Goal: Task Accomplishment & Management: Manage account settings

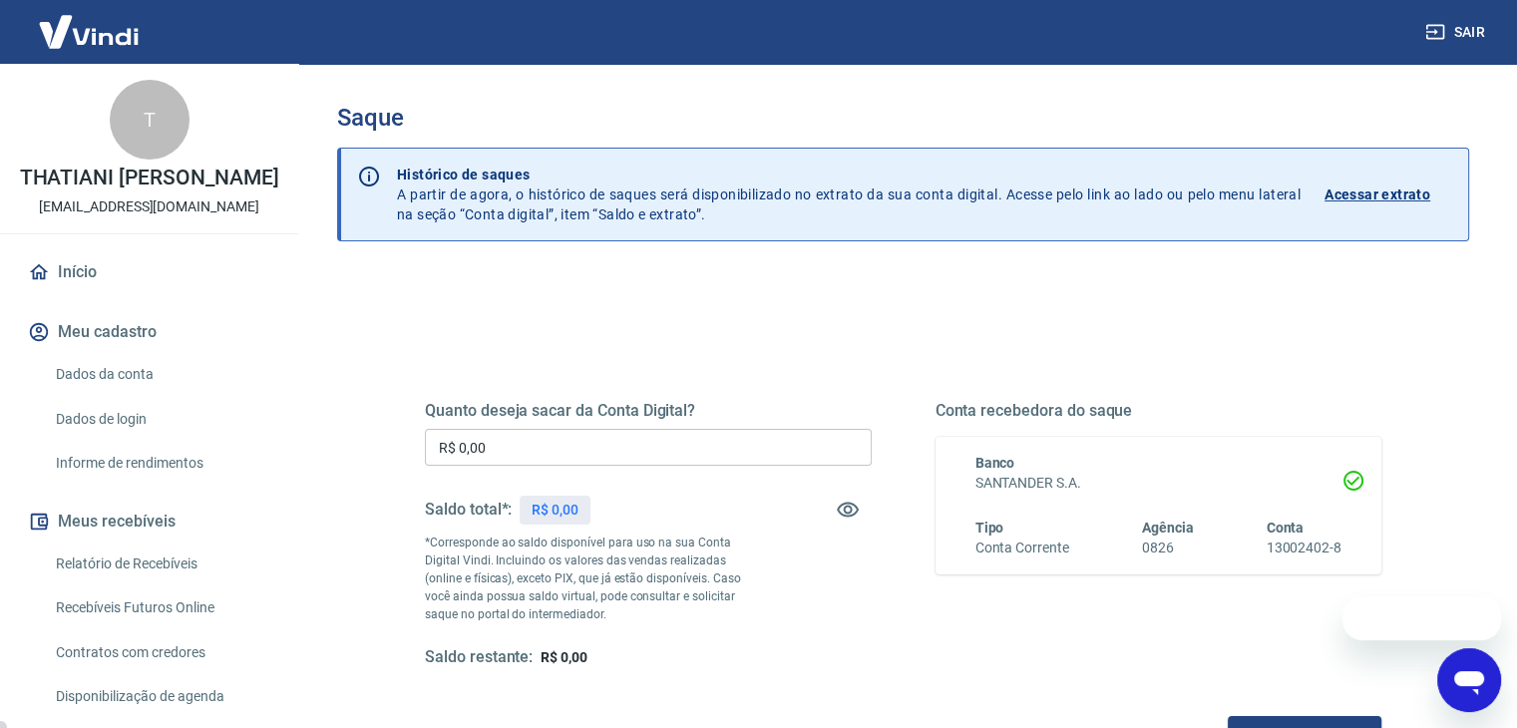
click at [652, 433] on input "R$ 0,00" at bounding box center [648, 447] width 447 height 37
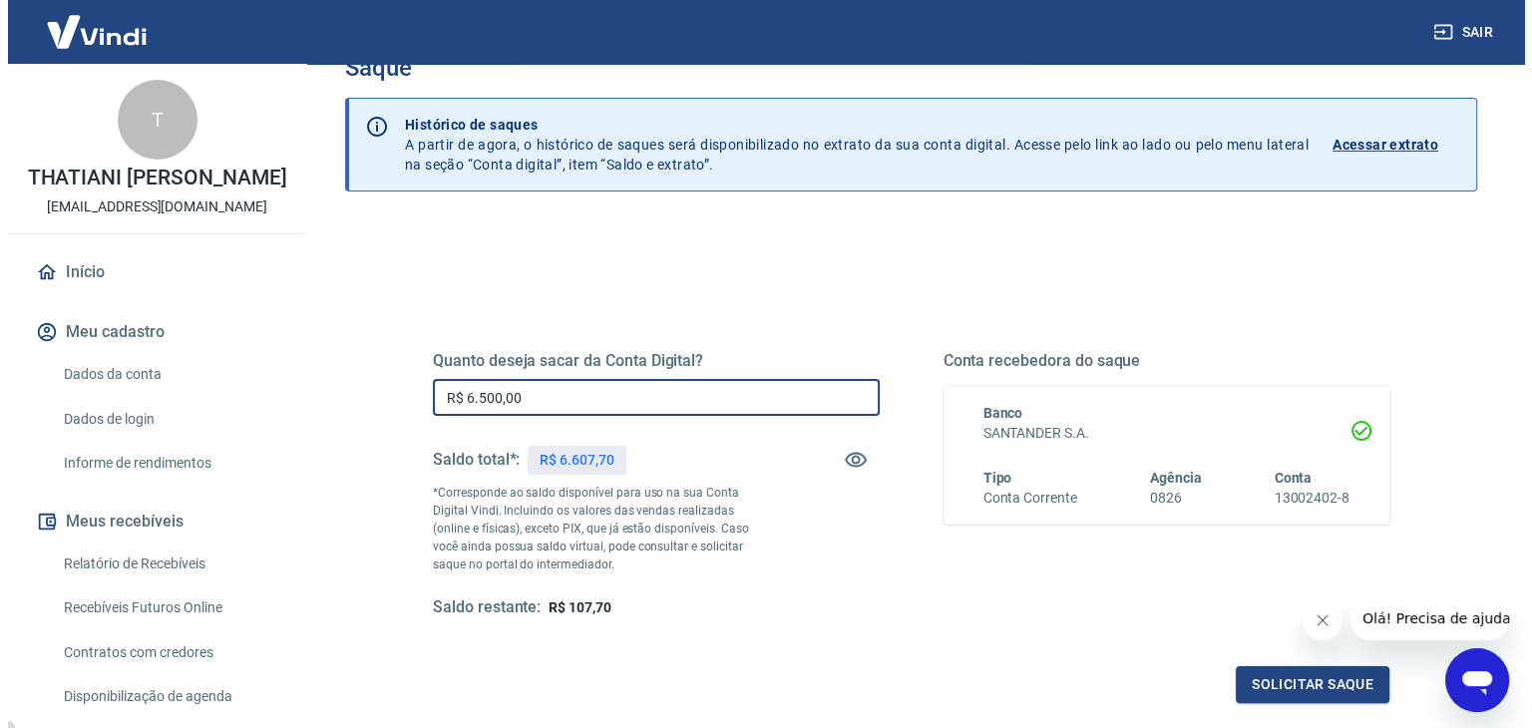
scroll to position [200, 0]
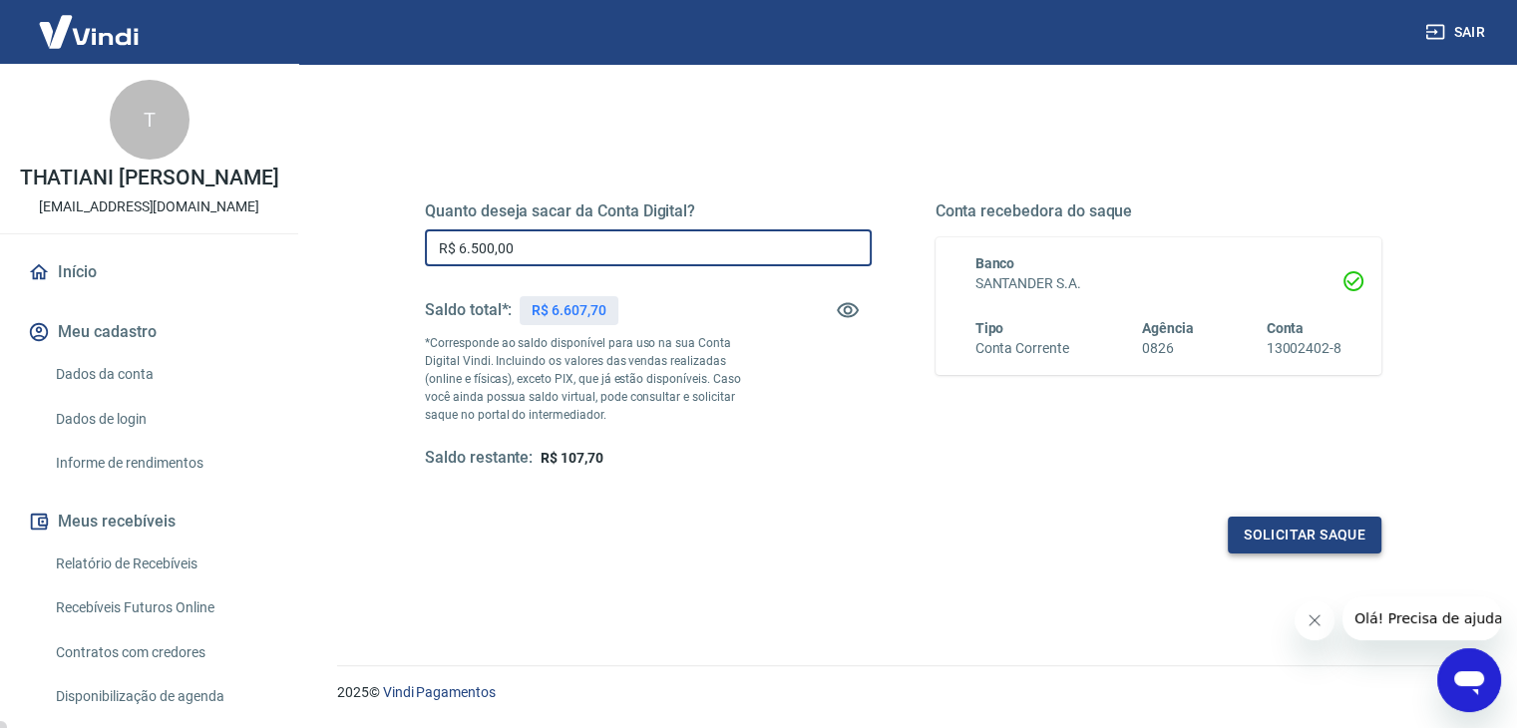
type input "R$ 6.500,00"
click at [1342, 520] on button "Solicitar saque" at bounding box center [1305, 535] width 154 height 37
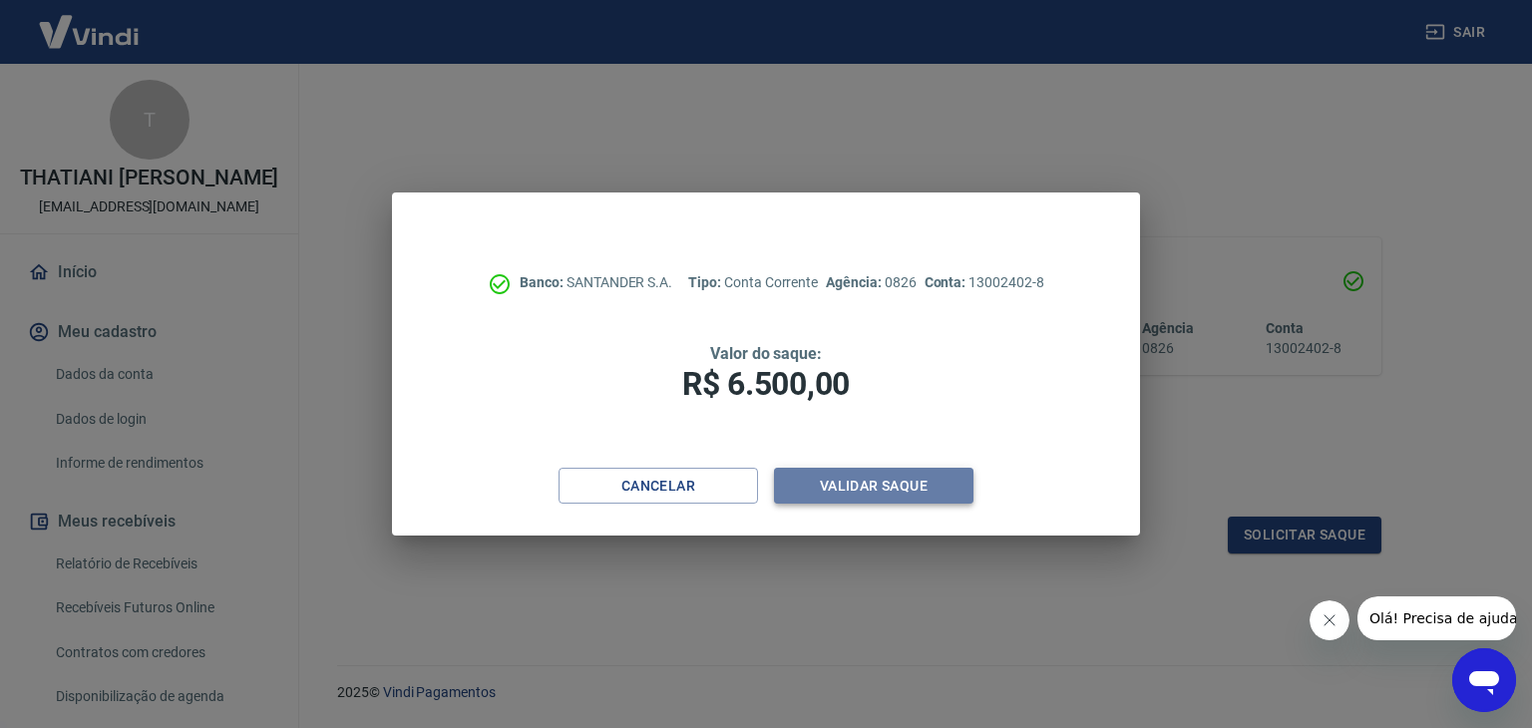
click at [908, 490] on button "Validar saque" at bounding box center [874, 486] width 200 height 37
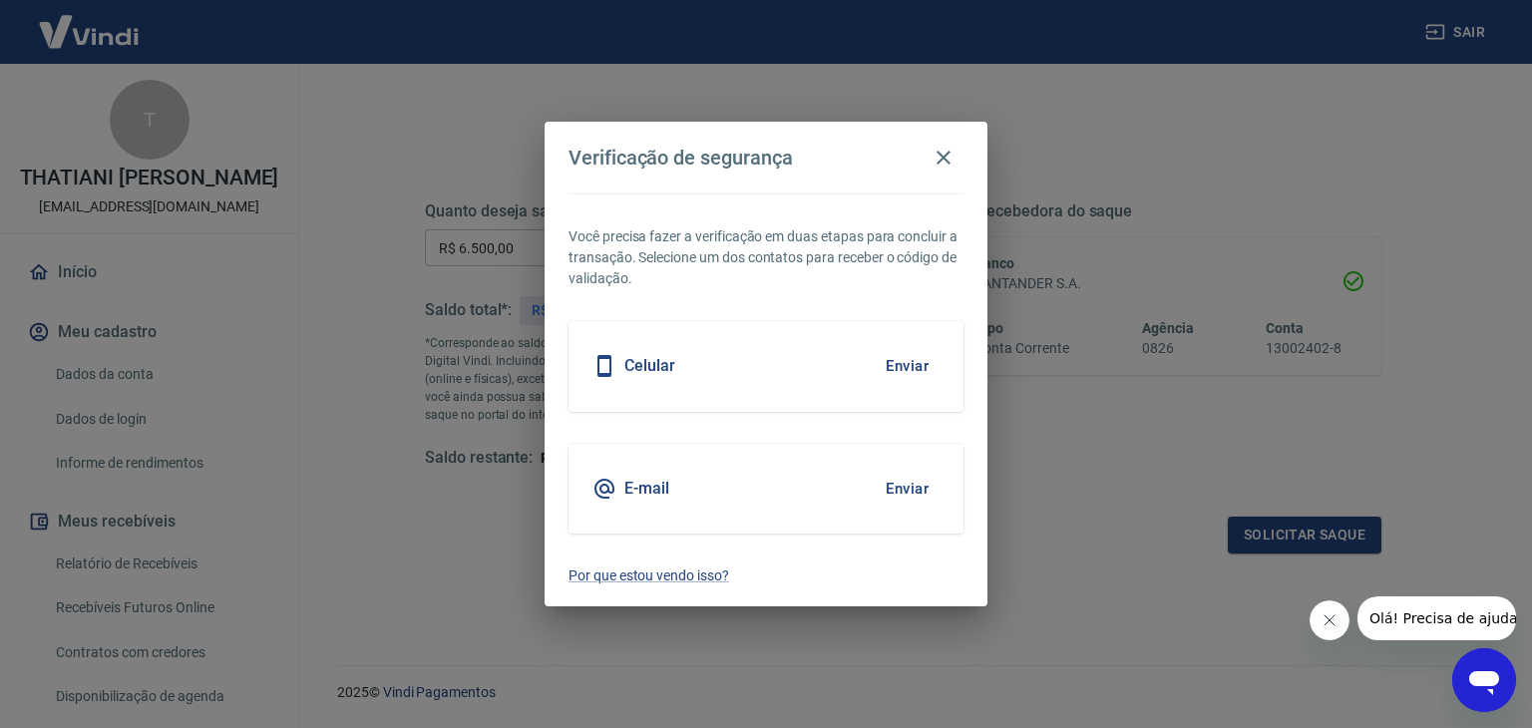
click at [904, 473] on button "Enviar" at bounding box center [907, 489] width 65 height 42
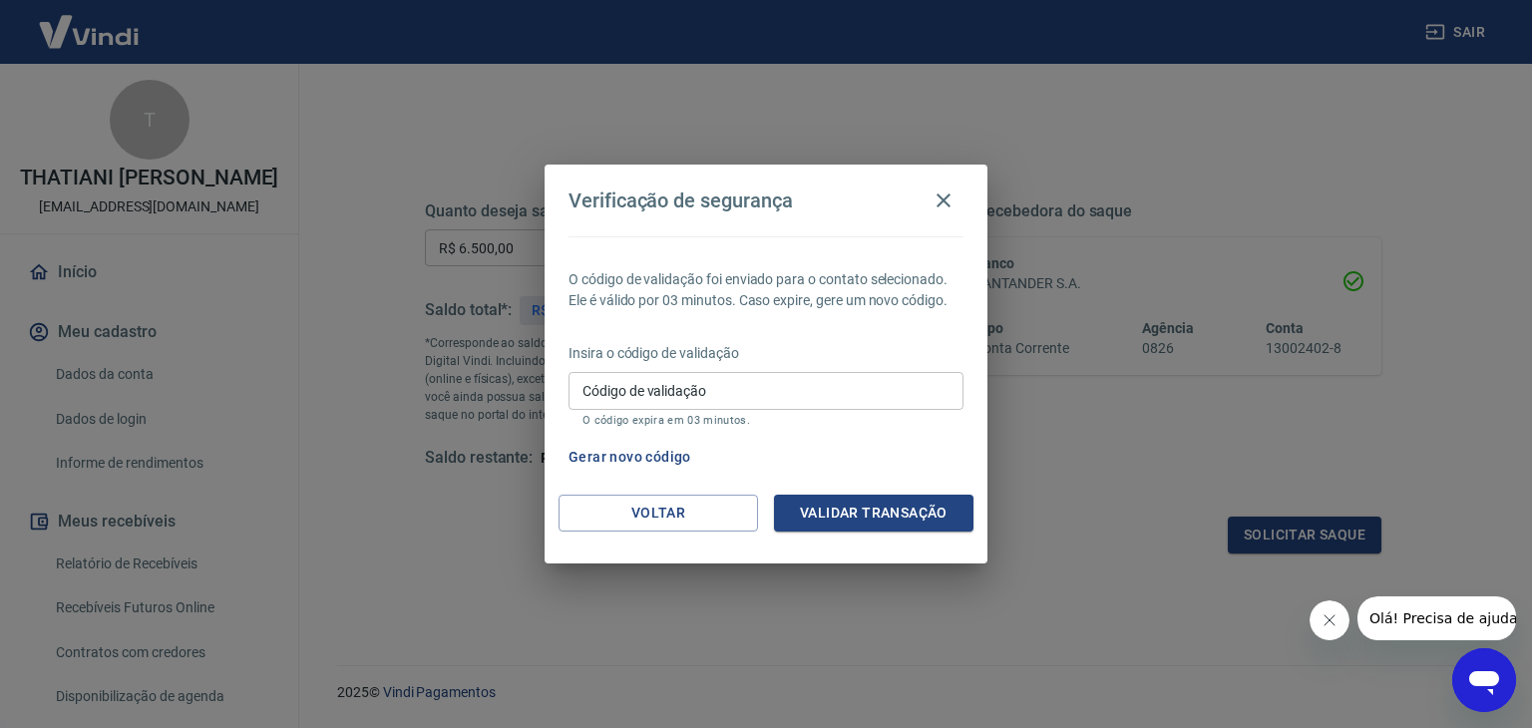
click at [765, 388] on input "Código de validação" at bounding box center [766, 390] width 395 height 37
type input "272132"
click at [943, 512] on button "Validar transação" at bounding box center [874, 513] width 200 height 37
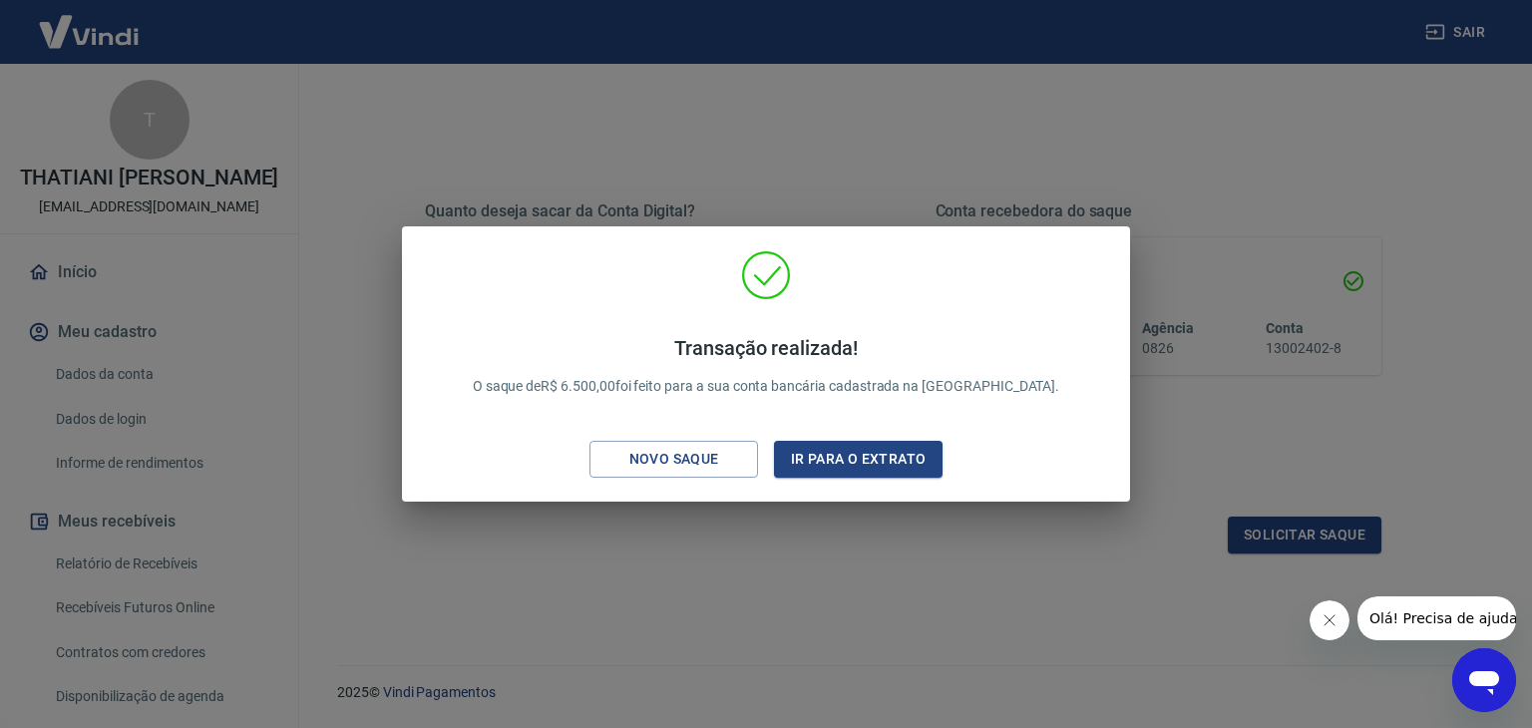
drag, startPoint x: 1252, startPoint y: 94, endPoint x: 1420, endPoint y: 63, distance: 170.4
click at [1254, 94] on div "Transação realizada! O saque de R$ 6.500,00 foi feito para a sua conta bancária…" at bounding box center [766, 364] width 1532 height 728
